Goal: Transaction & Acquisition: Purchase product/service

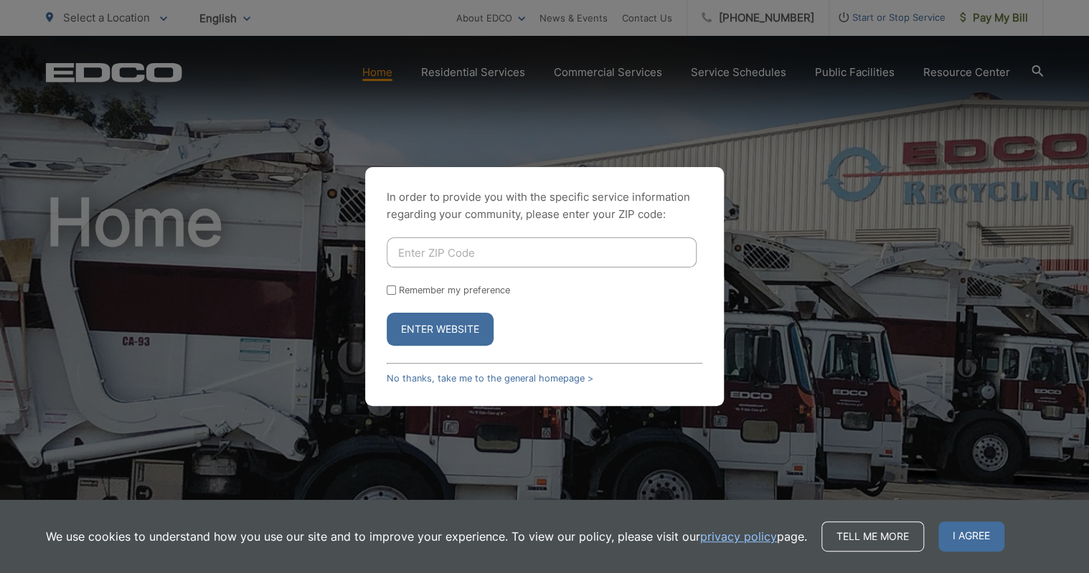
click at [548, 256] on input "Enter ZIP Code" at bounding box center [542, 252] width 310 height 30
type input "91941"
click at [463, 329] on button "Enter Website" at bounding box center [440, 329] width 107 height 33
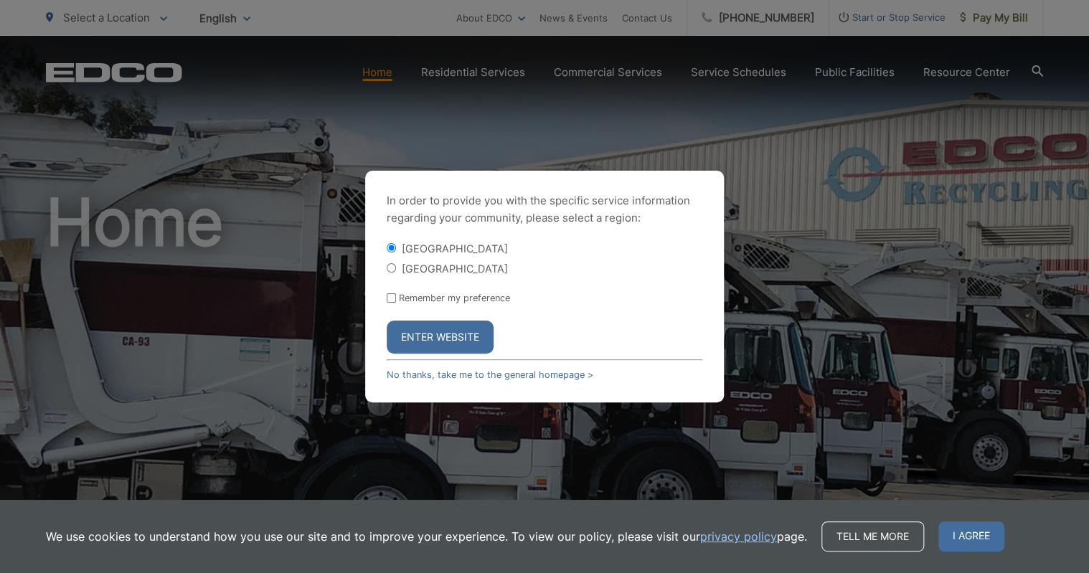
click at [447, 333] on button "Enter Website" at bounding box center [440, 337] width 107 height 33
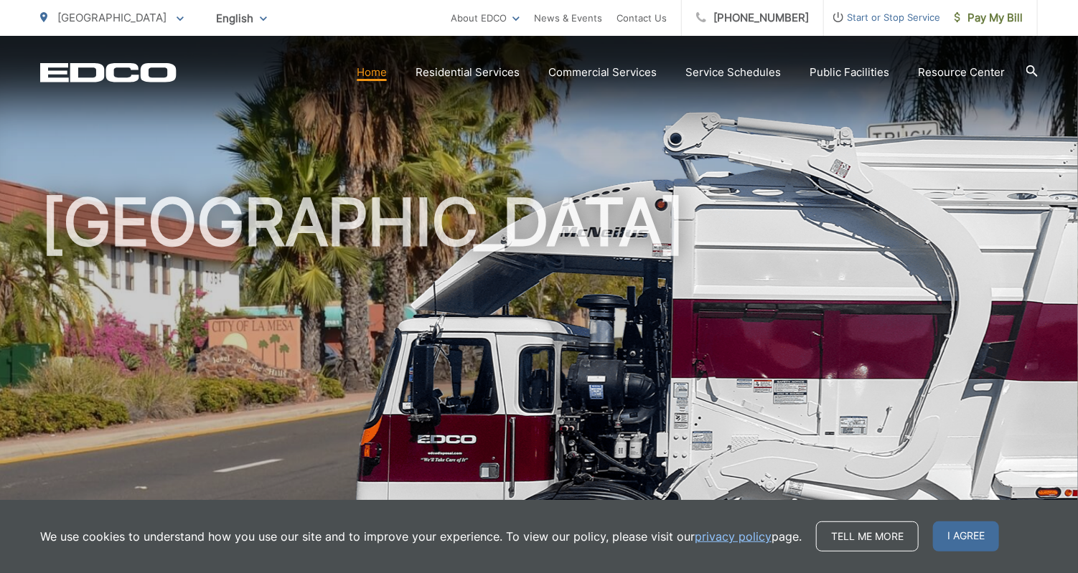
click at [992, 24] on span "Pay My Bill" at bounding box center [988, 17] width 68 height 17
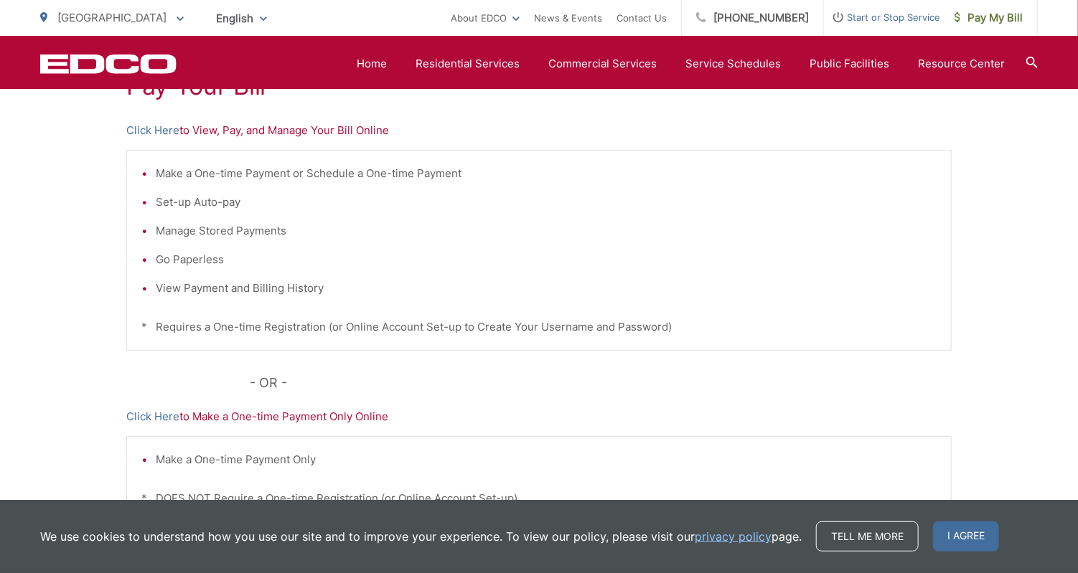
scroll to position [309, 0]
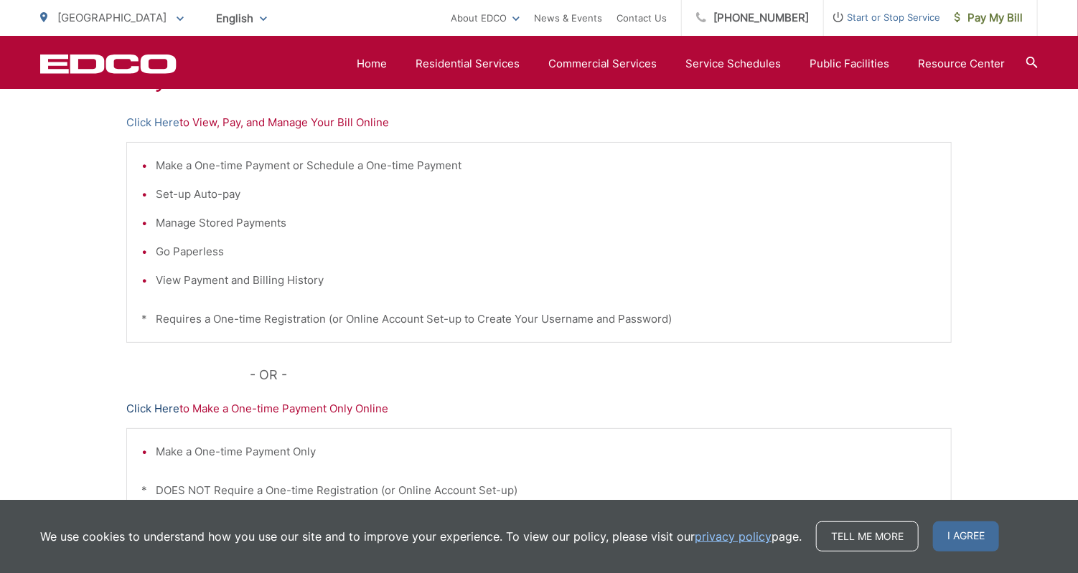
click at [160, 409] on link "Click Here" at bounding box center [152, 408] width 53 height 17
click at [158, 411] on link "Click Here" at bounding box center [152, 408] width 53 height 17
